Goal: Navigation & Orientation: Go to known website

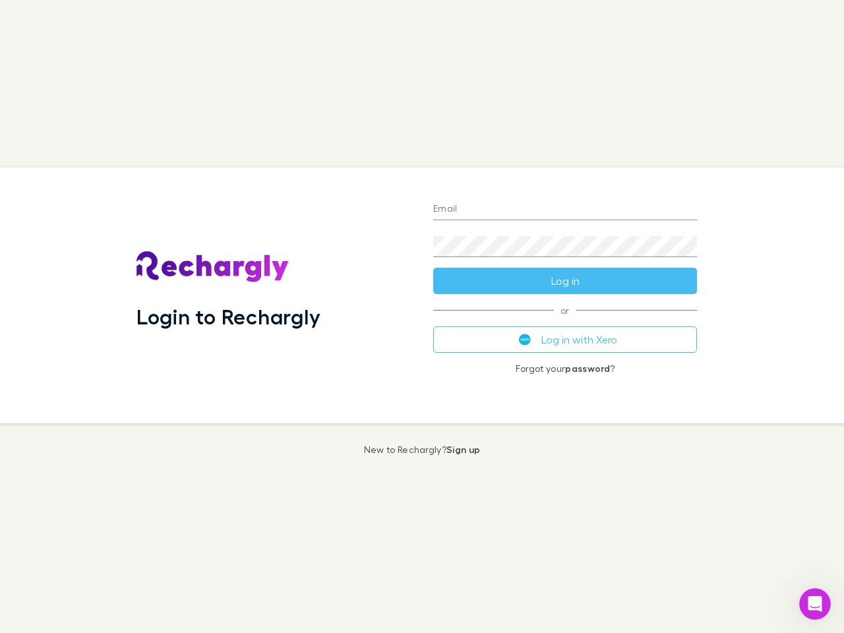
click at [422, 316] on div "Login to Rechargly" at bounding box center [274, 295] width 297 height 256
click at [565, 210] on input "Email" at bounding box center [565, 209] width 264 height 21
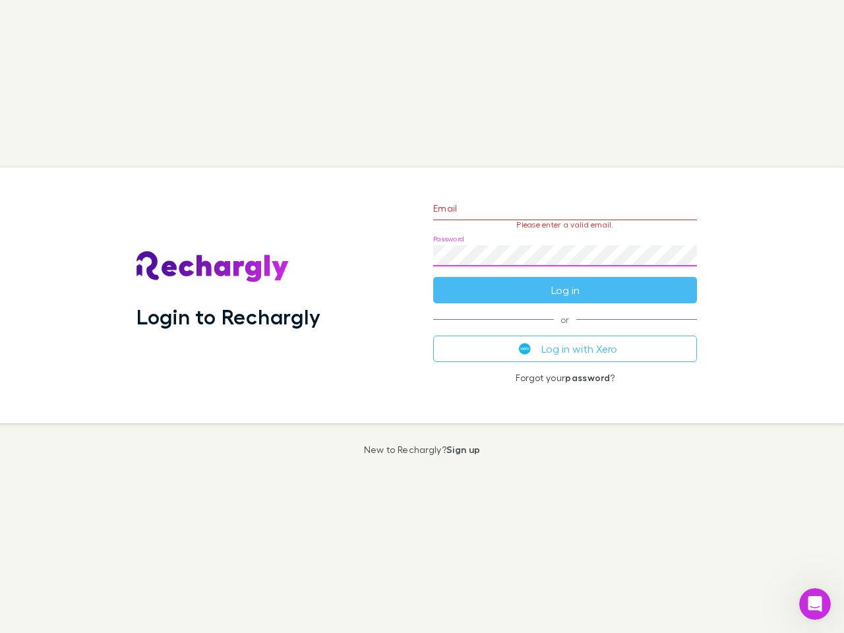
click at [565, 281] on form "Email Please enter a valid email. Password Log in" at bounding box center [565, 246] width 264 height 115
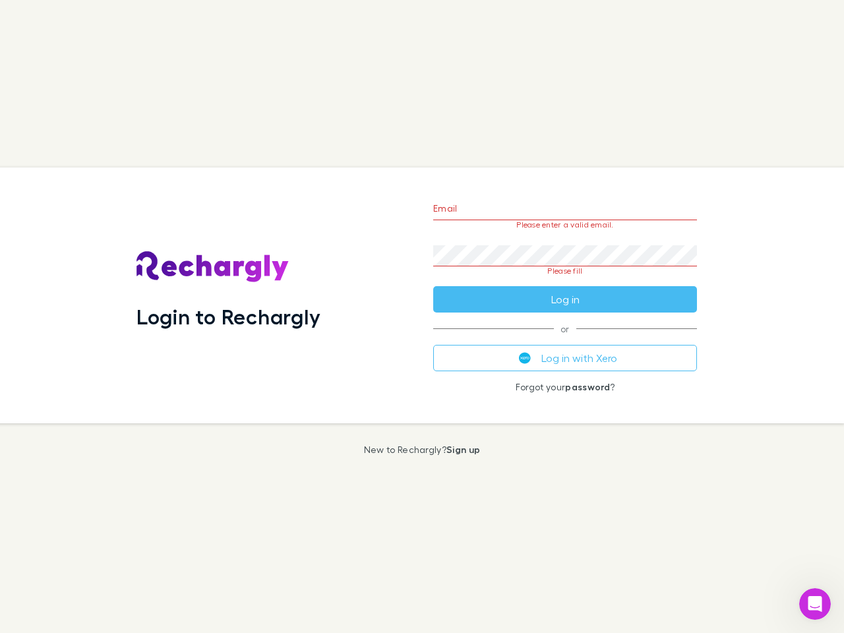
click at [565, 340] on div "Email Please enter a valid email. Password Please fill Log in or Log in with Xe…" at bounding box center [565, 295] width 285 height 256
click at [815, 604] on icon "Open Intercom Messenger" at bounding box center [815, 604] width 22 height 22
